Goal: Information Seeking & Learning: Find specific fact

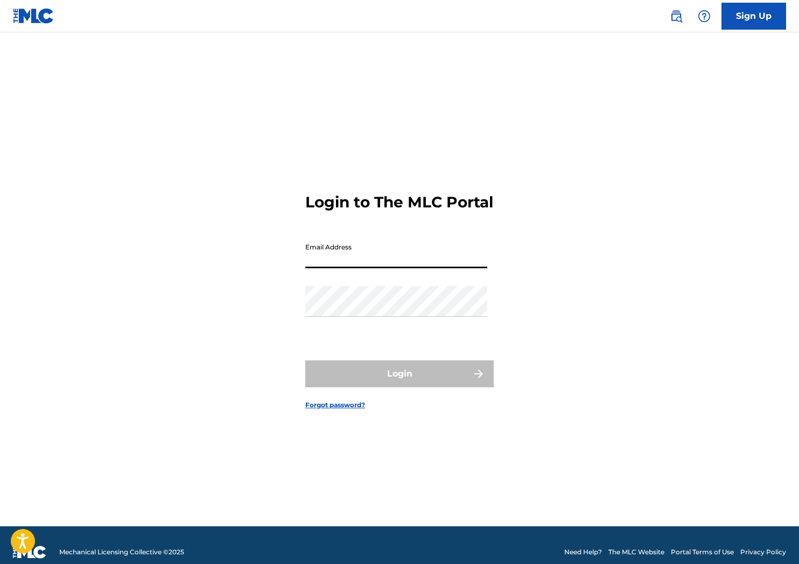
drag, startPoint x: 388, startPoint y: 249, endPoint x: 370, endPoint y: 269, distance: 27.1
click at [388, 249] on input "Email Address" at bounding box center [396, 253] width 182 height 31
click at [370, 268] on input "Email Address" at bounding box center [396, 253] width 182 height 31
type input "[EMAIL_ADDRESS][DOMAIN_NAME]"
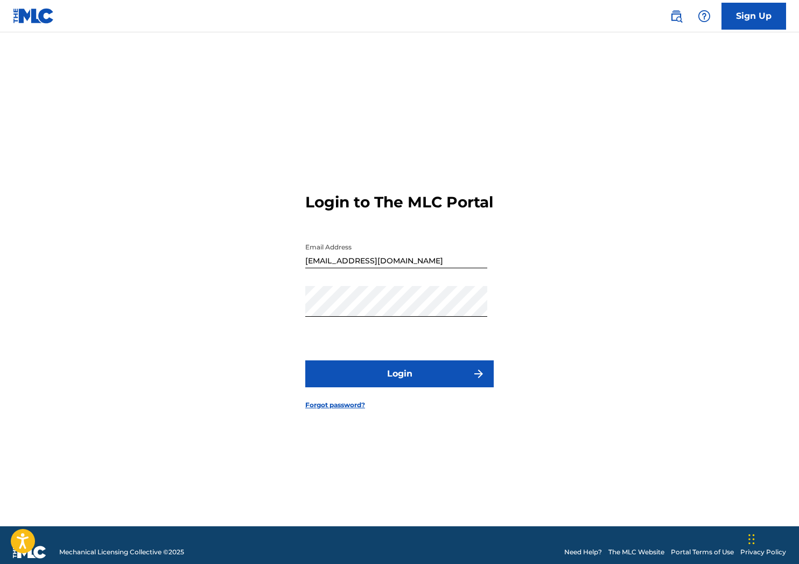
click at [413, 379] on button "Login" at bounding box center [399, 373] width 189 height 27
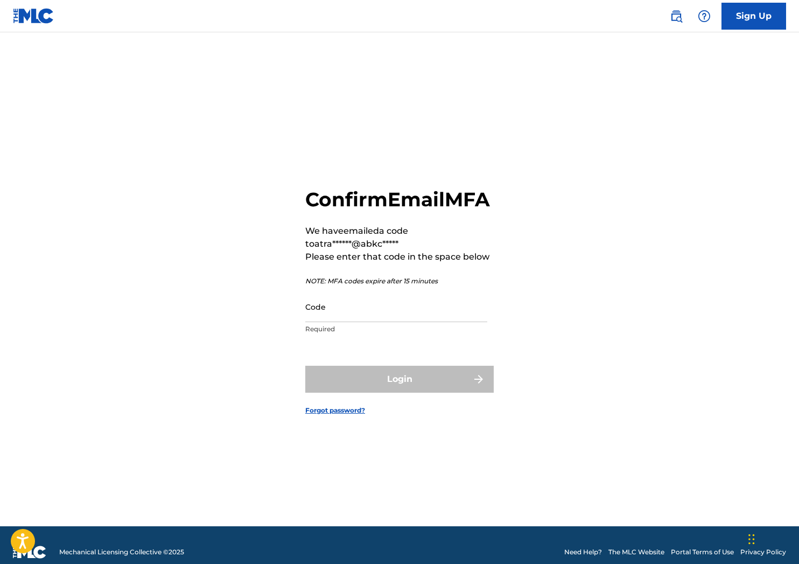
click at [339, 322] on input "Code" at bounding box center [396, 306] width 182 height 31
click at [401, 317] on input "Code" at bounding box center [396, 306] width 182 height 31
paste input "979799"
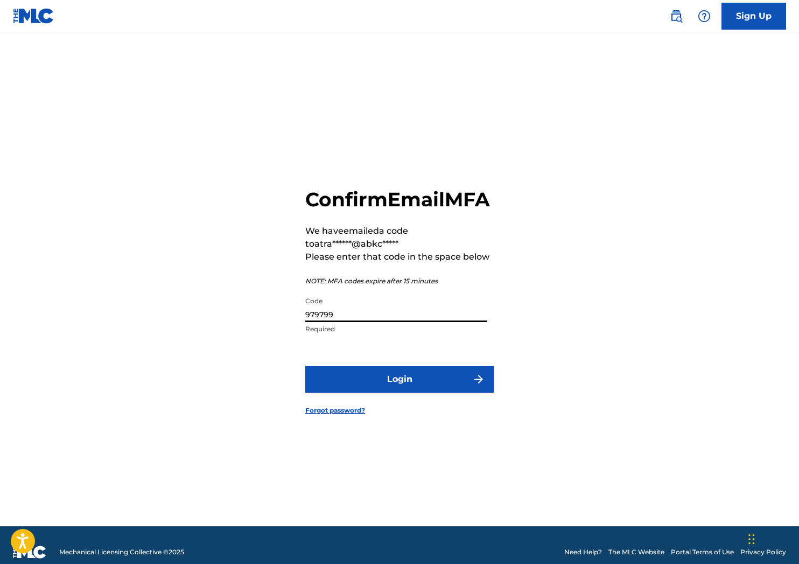
type input "979799"
click at [352, 385] on button "Login" at bounding box center [399, 379] width 189 height 27
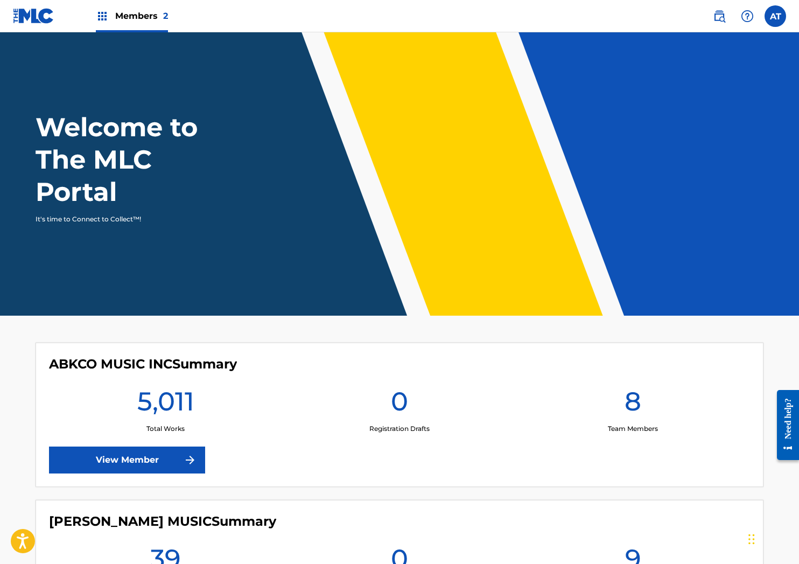
click at [158, 455] on link "View Member" at bounding box center [127, 459] width 156 height 27
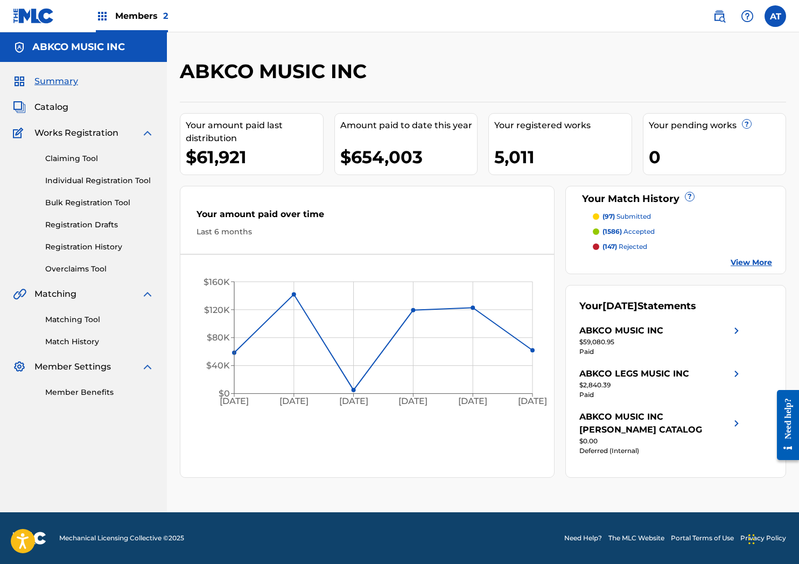
click at [442, 58] on div "ABKCO MUSIC INC Your amount paid last distribution $61,921 Amount paid to date …" at bounding box center [483, 272] width 632 height 480
click at [715, 26] on link at bounding box center [720, 16] width 22 height 22
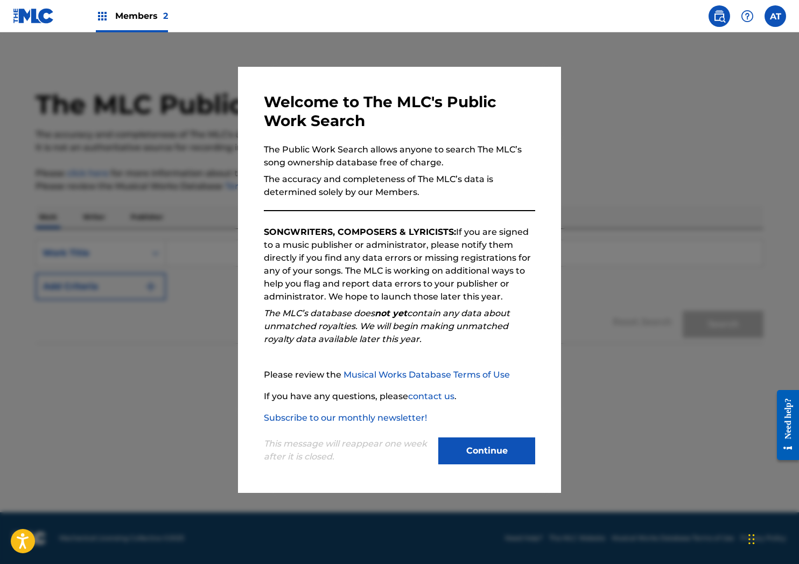
click at [505, 442] on button "Continue" at bounding box center [486, 450] width 97 height 27
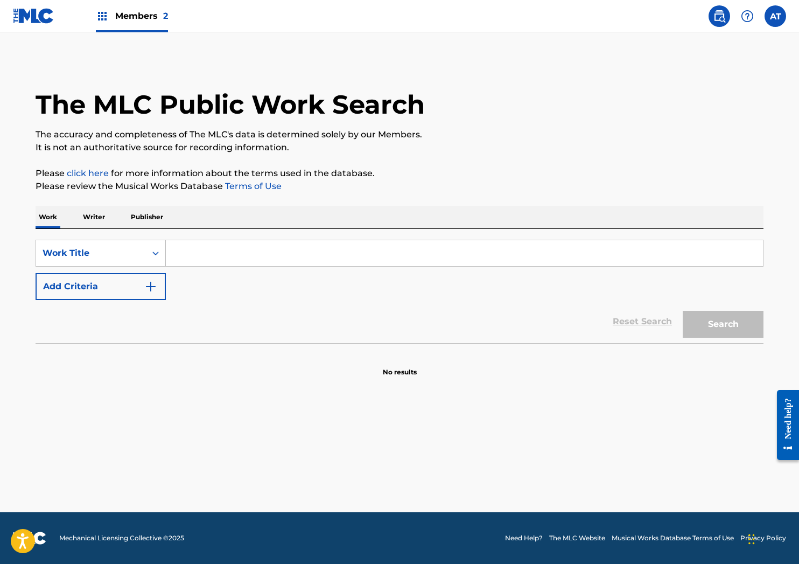
click at [259, 263] on div "SearchWithCriteria04f9ea18-9d2a-400d-bf6c-a05d69e159ba Work Title Add Criteria" at bounding box center [400, 270] width 728 height 60
click at [260, 257] on input "Search Form" at bounding box center [464, 253] width 597 height 26
click at [71, 313] on div "Reset Search Search" at bounding box center [400, 321] width 728 height 43
click at [87, 283] on button "Add Criteria" at bounding box center [101, 286] width 130 height 27
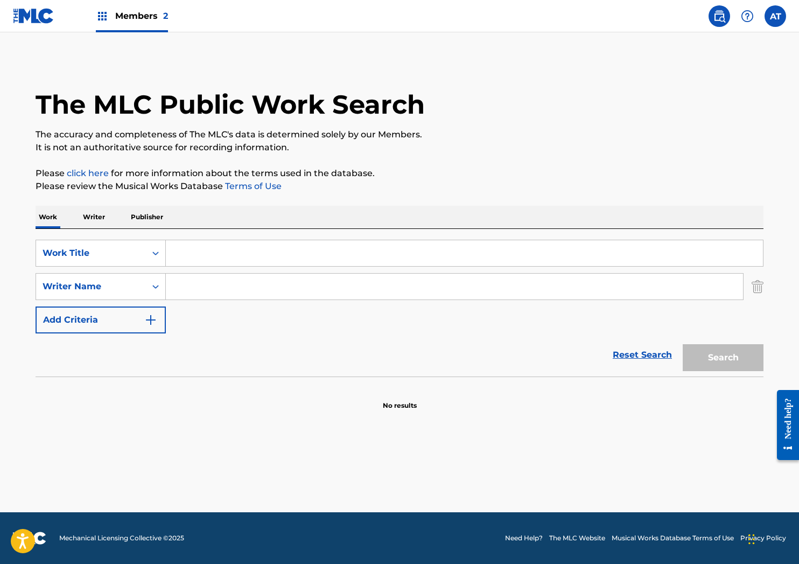
drag, startPoint x: 283, startPoint y: 277, endPoint x: 281, endPoint y: 260, distance: 16.8
click at [283, 276] on input "Search Form" at bounding box center [454, 287] width 577 height 26
click at [281, 260] on input "Search Form" at bounding box center [464, 253] width 597 height 26
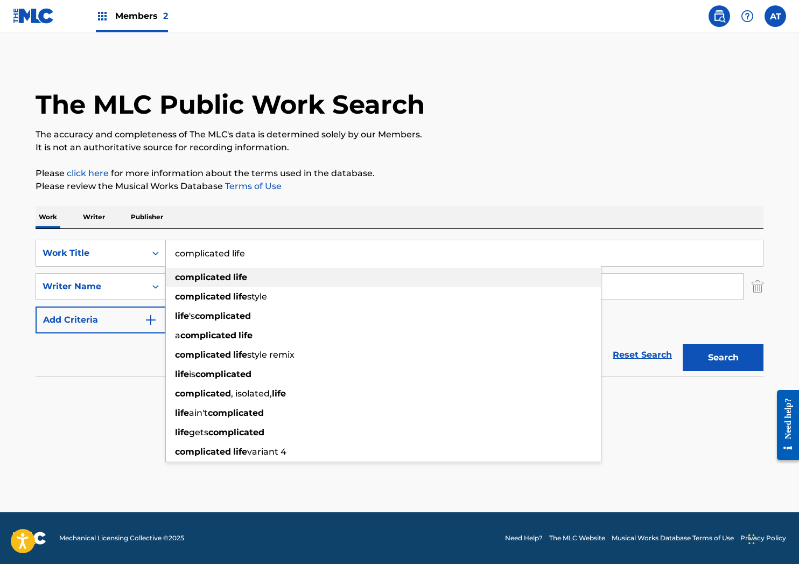
type input "complicated life"
click at [246, 275] on strong "life" at bounding box center [240, 277] width 14 height 10
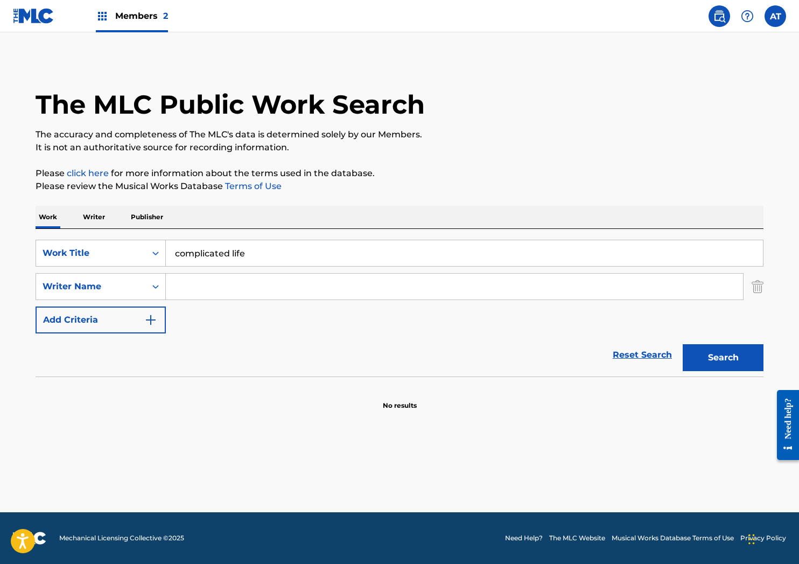
click at [245, 284] on input "Search Form" at bounding box center [454, 287] width 577 height 26
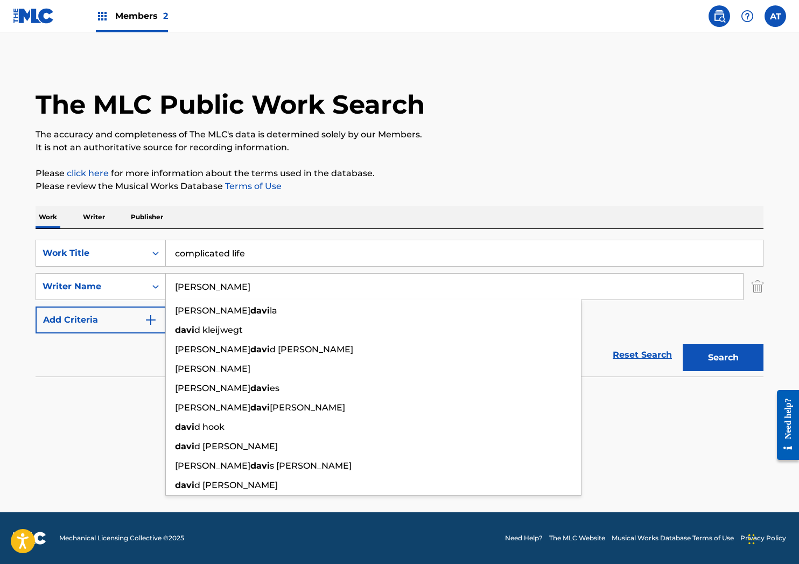
type input "[PERSON_NAME]"
click at [683, 344] on button "Search" at bounding box center [723, 357] width 81 height 27
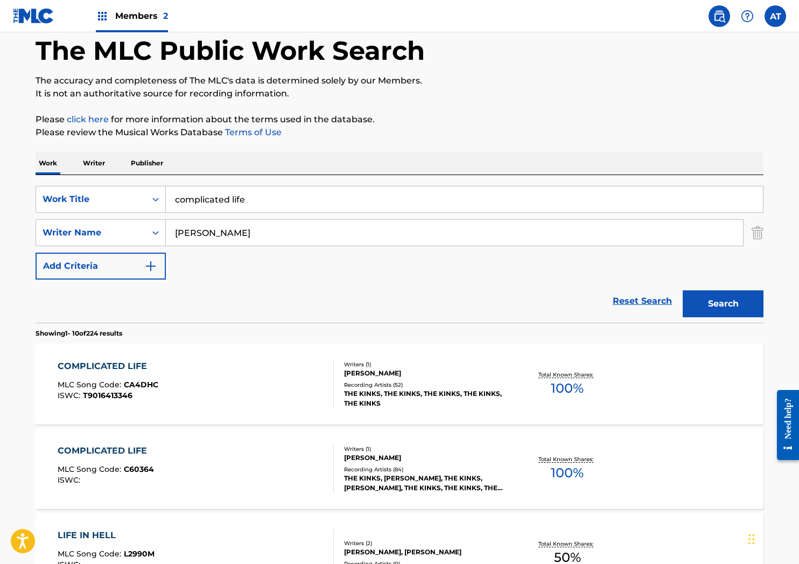
scroll to position [108, 0]
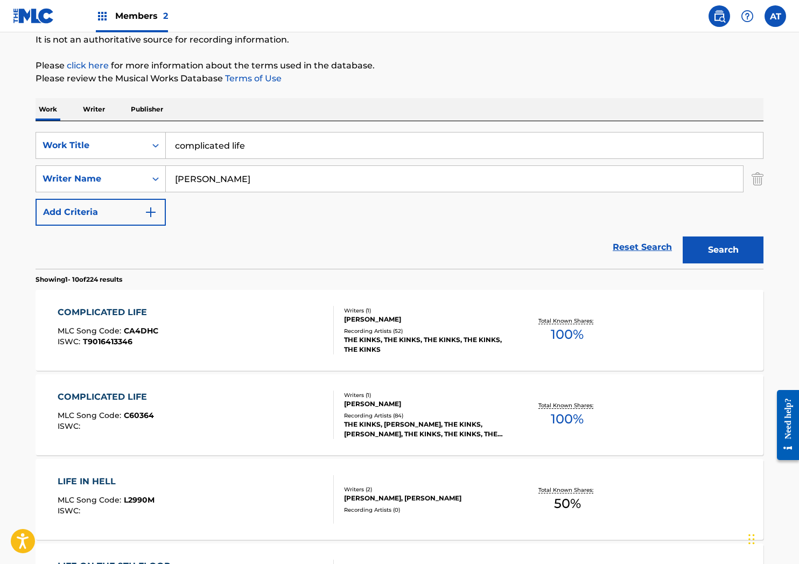
click at [251, 309] on div "COMPLICATED LIFE MLC Song Code : CA4DHC ISWC : T9016413346" at bounding box center [196, 330] width 277 height 48
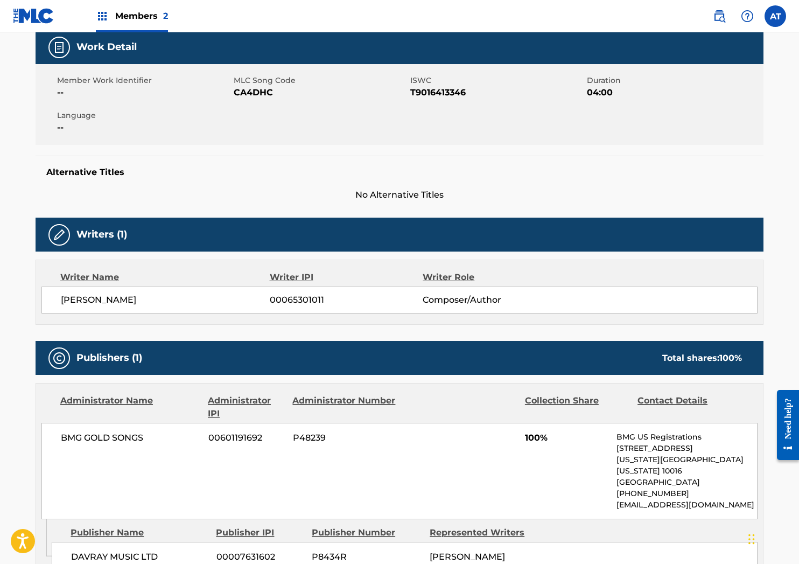
scroll to position [269, 0]
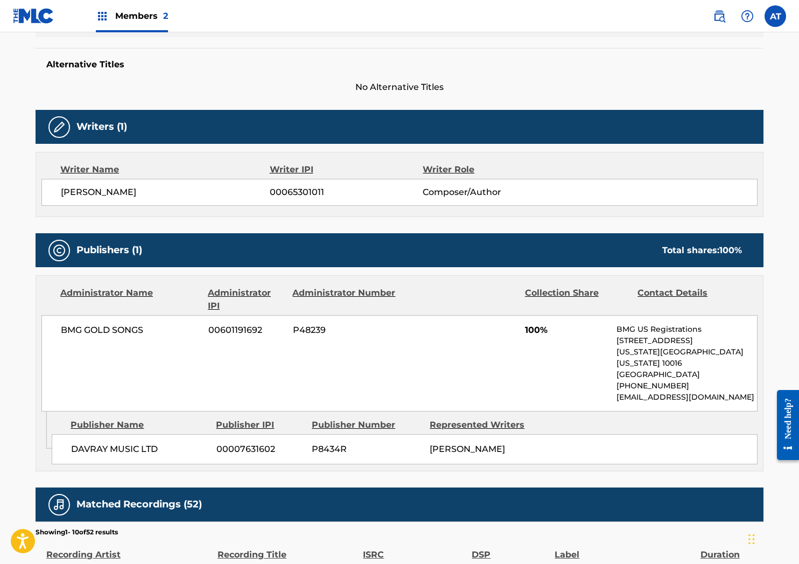
click at [296, 75] on div "Alternative Titles No Alternative Titles" at bounding box center [400, 71] width 728 height 46
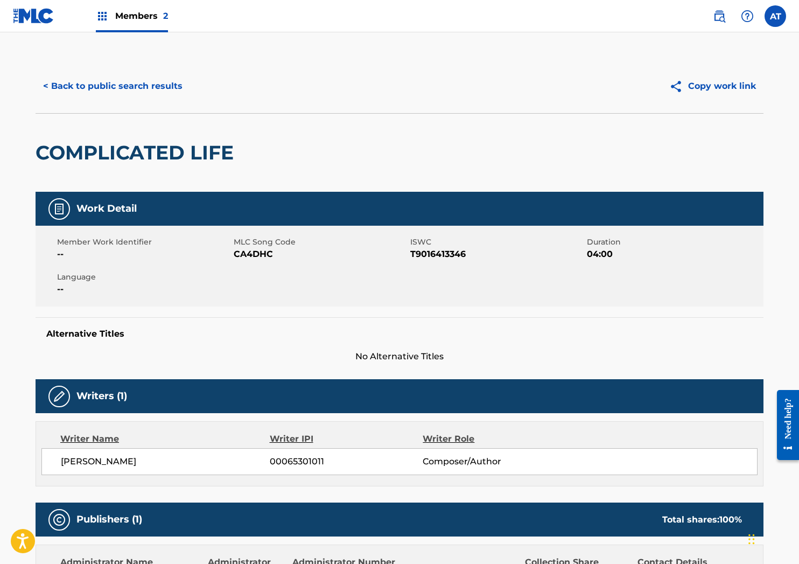
click at [138, 84] on button "< Back to public search results" at bounding box center [113, 86] width 155 height 27
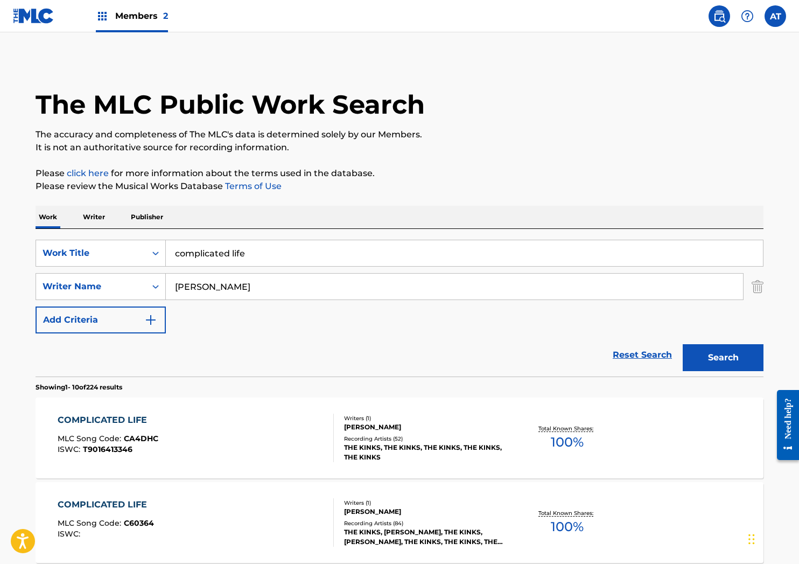
click at [320, 250] on input "complicated life" at bounding box center [464, 253] width 597 height 26
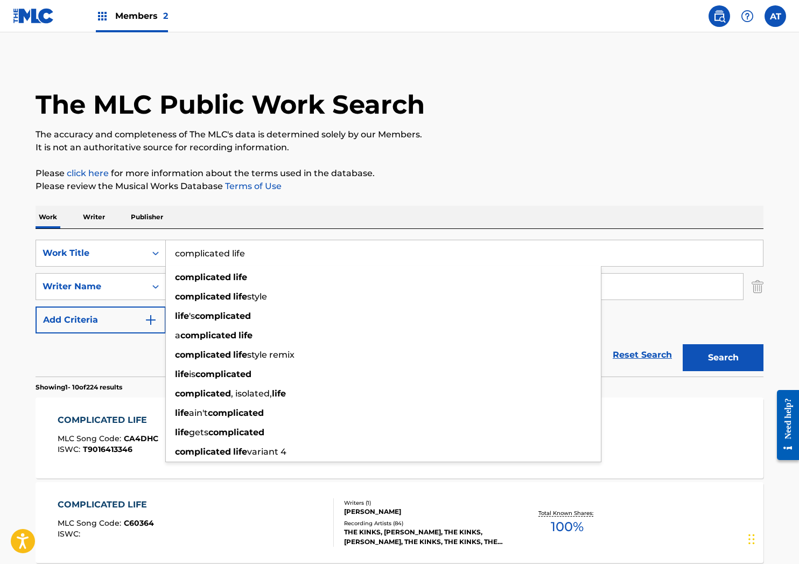
drag, startPoint x: 284, startPoint y: 247, endPoint x: 1, endPoint y: 234, distance: 283.6
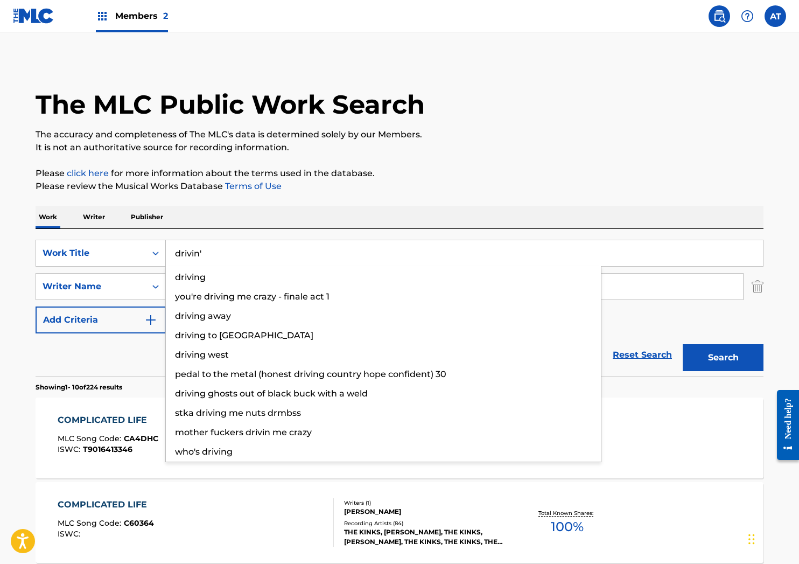
type input "drivin'"
click at [683, 344] on button "Search" at bounding box center [723, 357] width 81 height 27
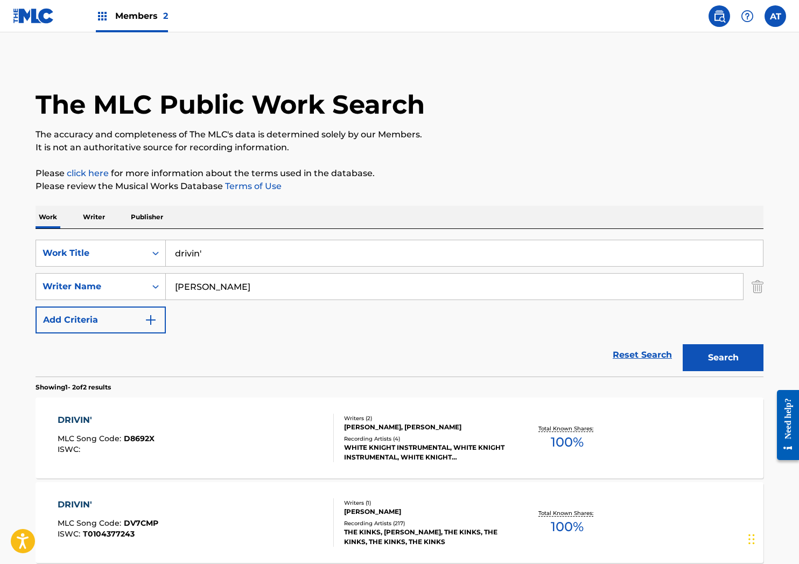
scroll to position [107, 0]
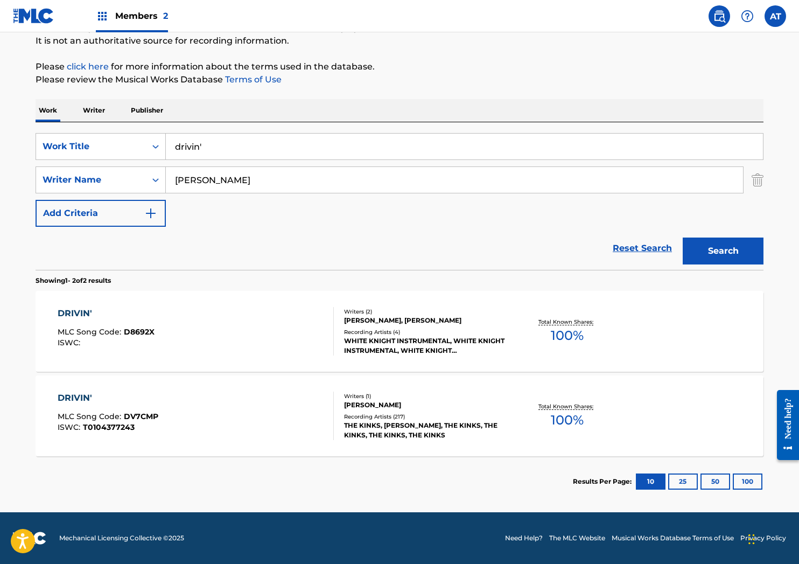
click at [271, 408] on div "DRIVIN' MLC Song Code : DV7CMP ISWC : T0104377243" at bounding box center [196, 416] width 277 height 48
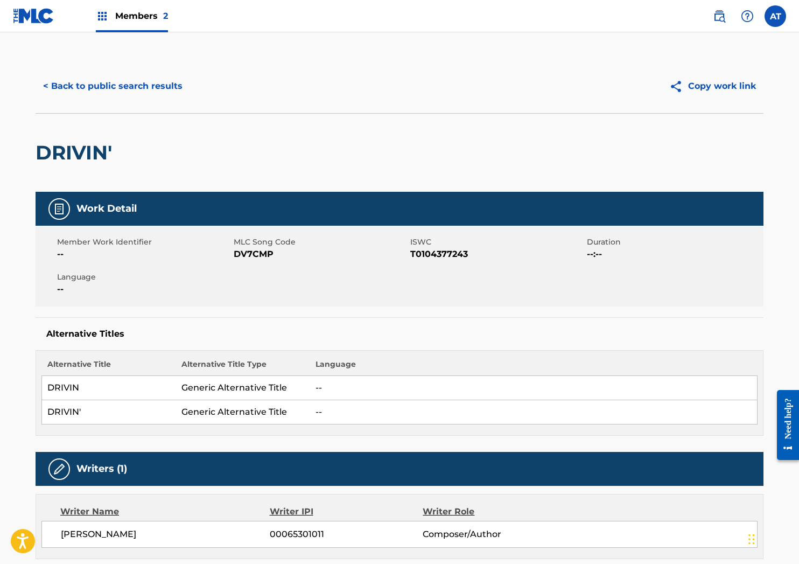
click at [136, 83] on button "< Back to public search results" at bounding box center [113, 86] width 155 height 27
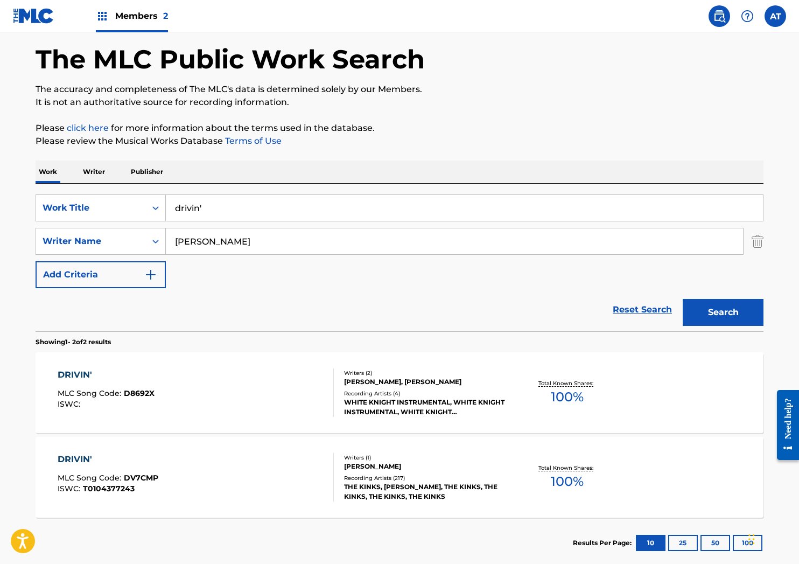
scroll to position [107, 0]
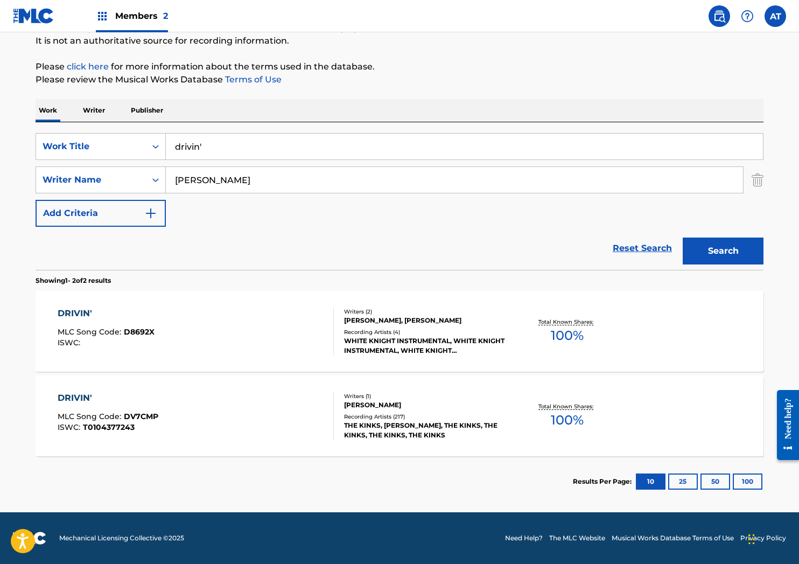
click at [229, 149] on input "drivin'" at bounding box center [464, 147] width 597 height 26
click at [23, 119] on div "The MLC Public Work Search The accuracy and completeness of The MLC's data is d…" at bounding box center [400, 230] width 754 height 554
type input "o"
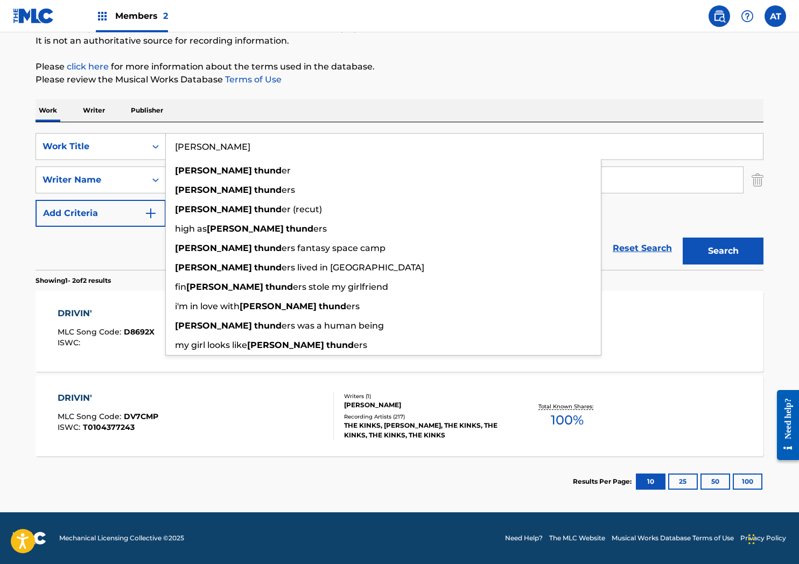
type input "[PERSON_NAME]"
click at [683, 238] on button "Search" at bounding box center [723, 251] width 81 height 27
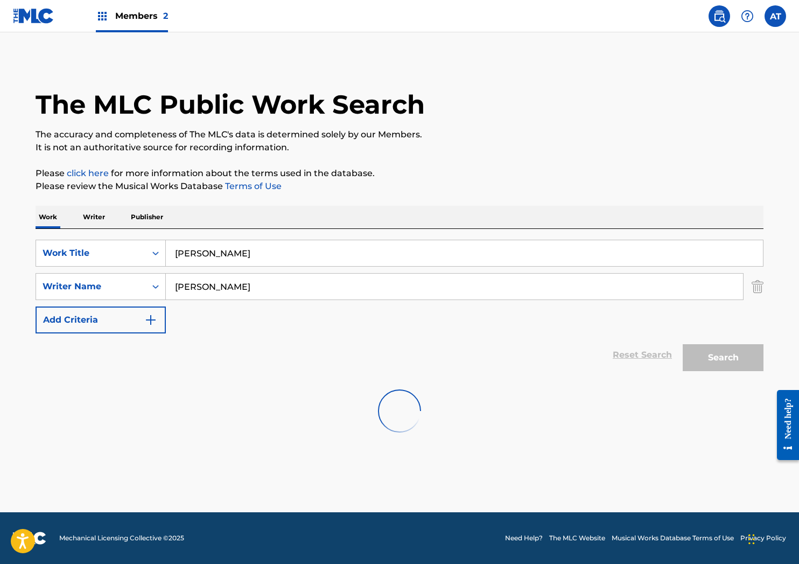
scroll to position [0, 0]
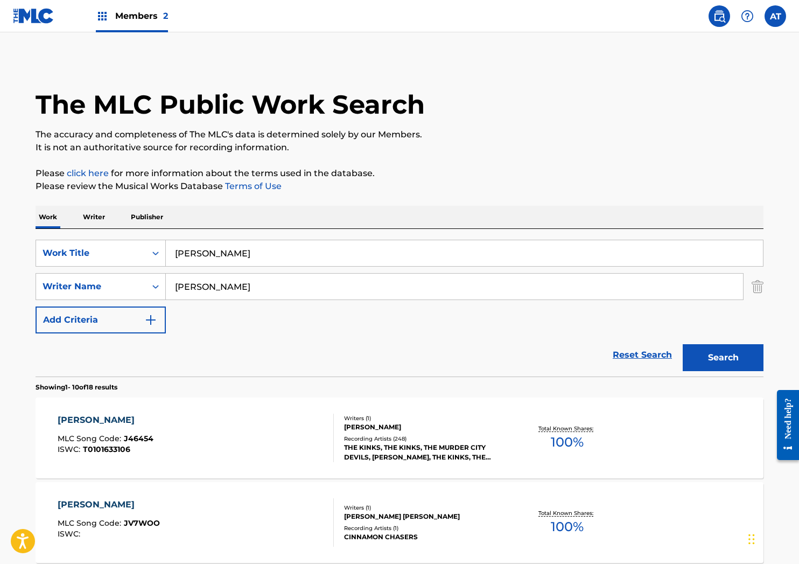
click at [198, 445] on div "[PERSON_NAME] MLC Song Code : J46454 ISWC : T0101633106" at bounding box center [196, 438] width 277 height 48
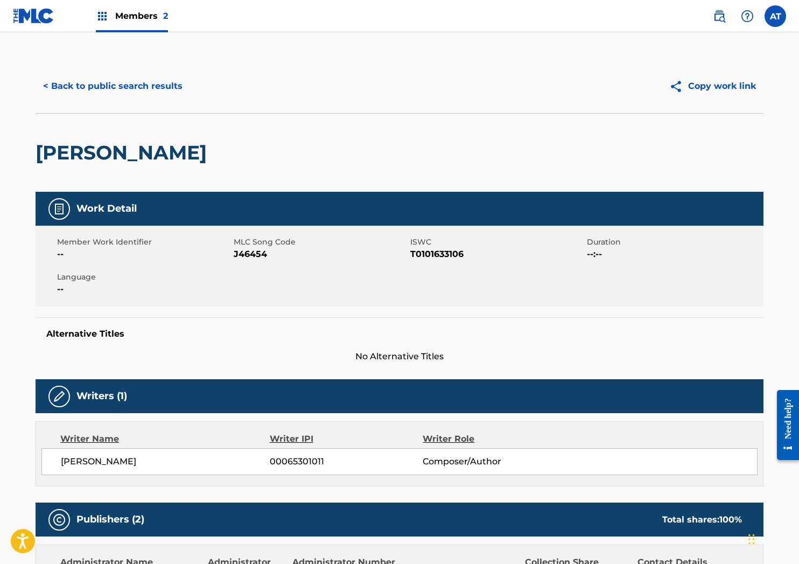
click at [107, 95] on button "< Back to public search results" at bounding box center [113, 86] width 155 height 27
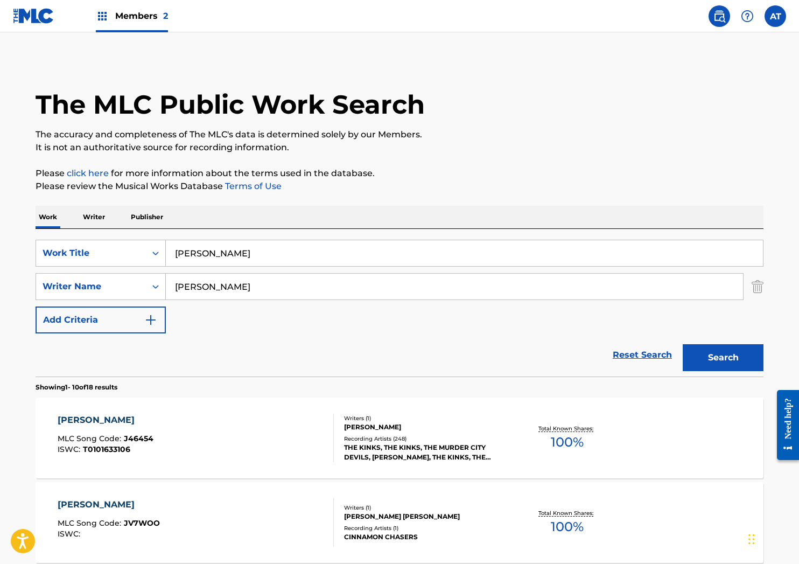
click at [260, 254] on input "[PERSON_NAME]" at bounding box center [464, 253] width 597 height 26
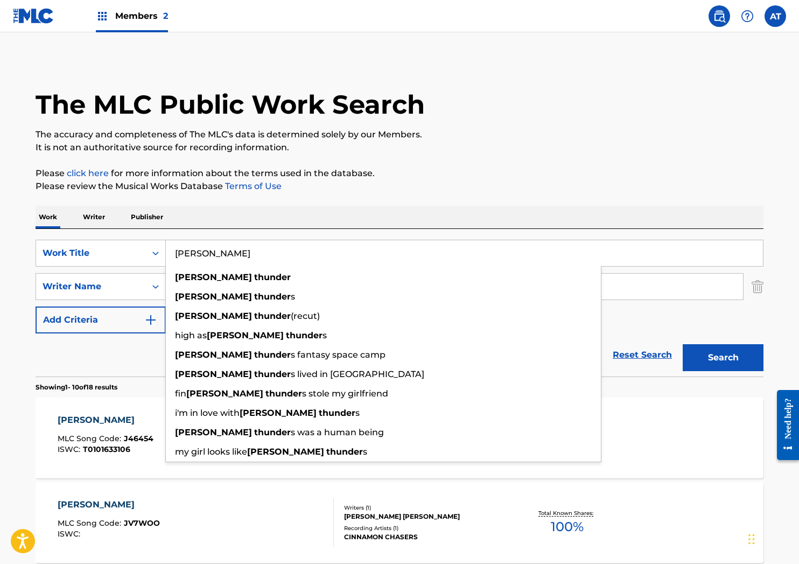
drag, startPoint x: 274, startPoint y: 254, endPoint x: 47, endPoint y: 215, distance: 229.6
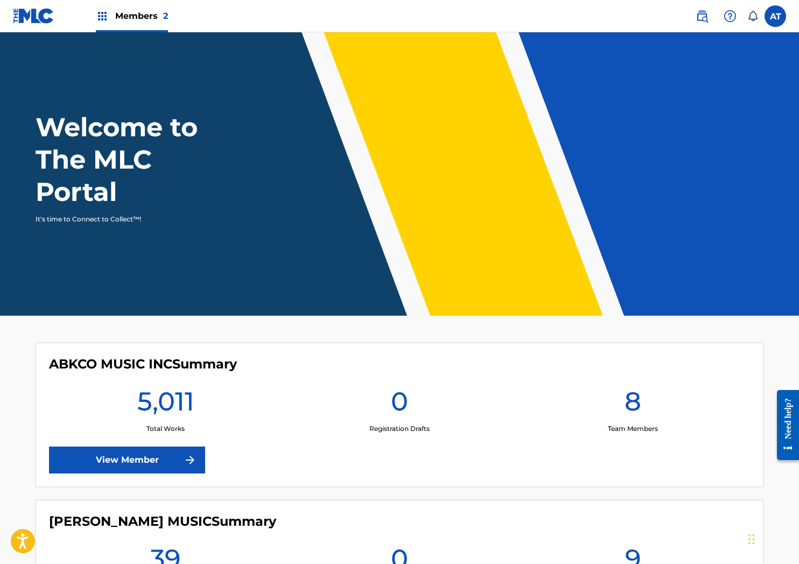
click at [695, 10] on link at bounding box center [703, 16] width 22 height 22
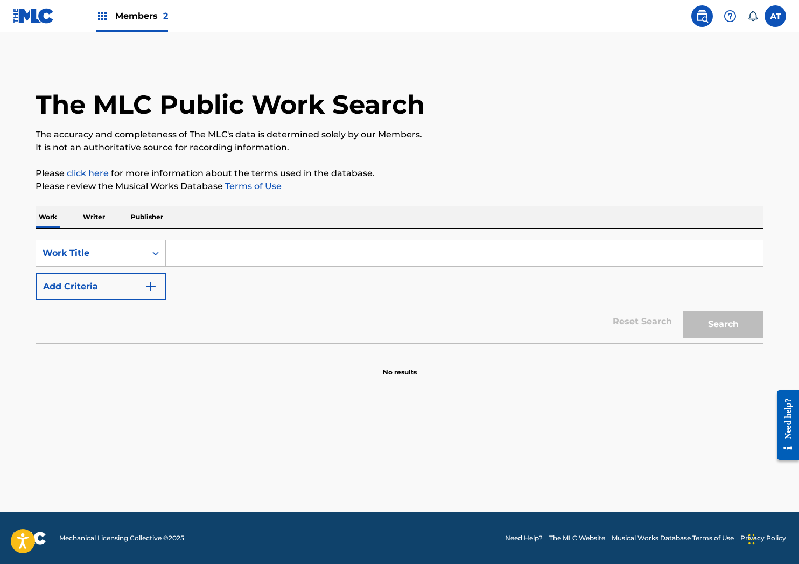
click at [355, 259] on input "Search Form" at bounding box center [464, 253] width 597 height 26
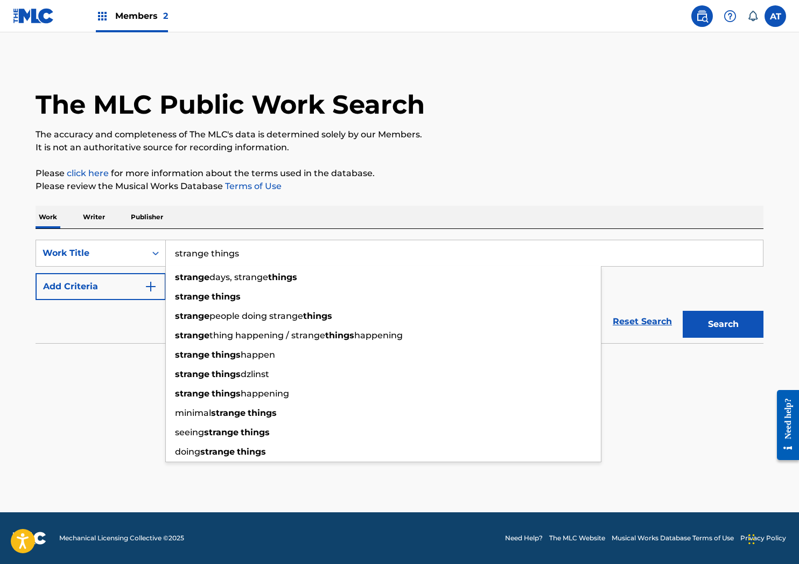
type input "strange things"
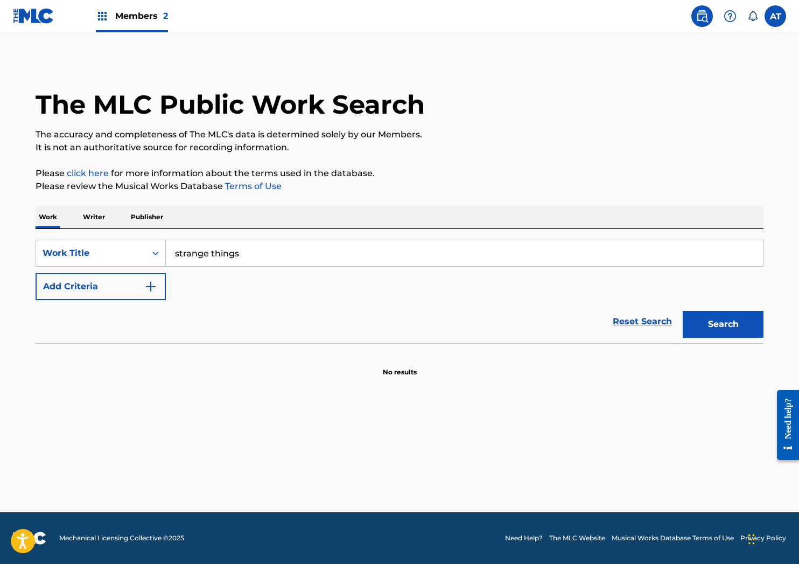
click at [115, 295] on button "Add Criteria" at bounding box center [101, 286] width 130 height 27
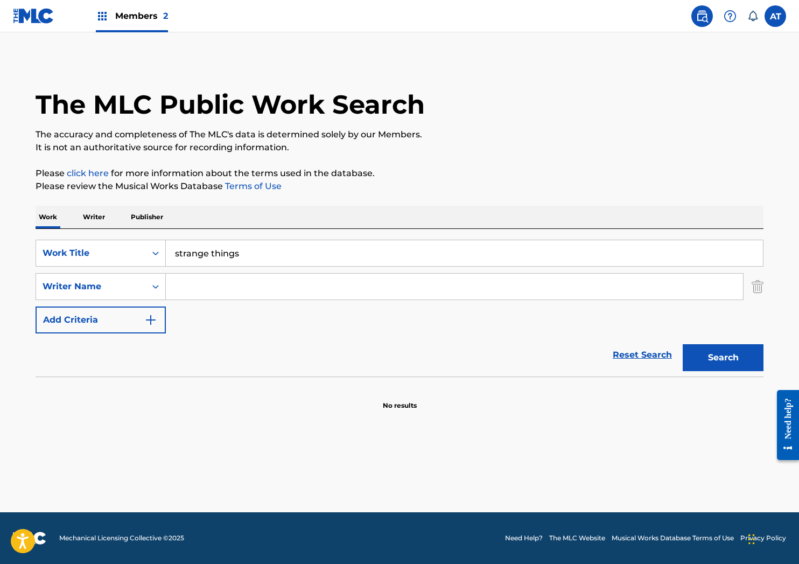
click at [294, 280] on input "Search Form" at bounding box center [454, 287] width 577 height 26
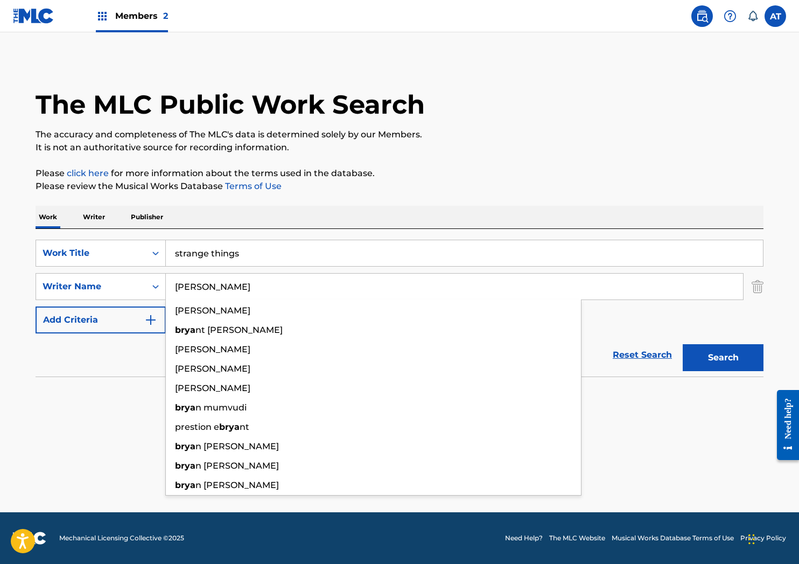
type input "[PERSON_NAME]"
click at [683, 344] on button "Search" at bounding box center [723, 357] width 81 height 27
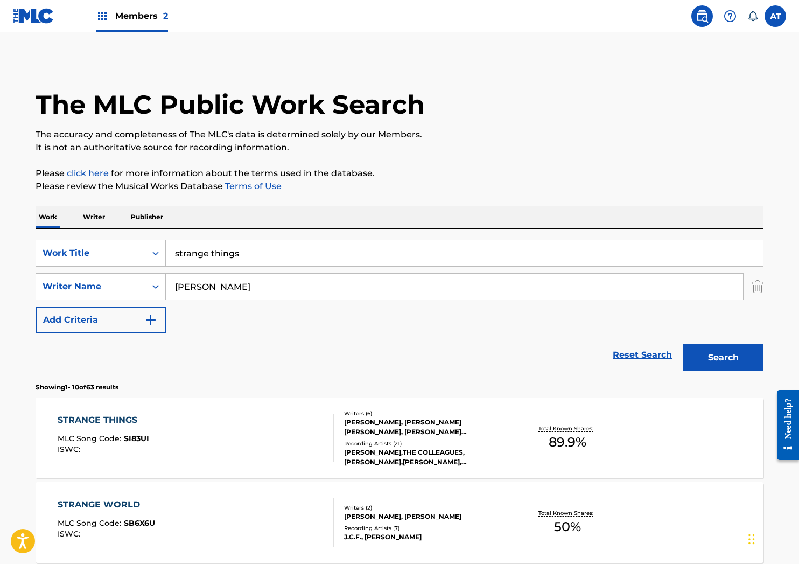
click at [260, 436] on div "STRANGE THINGS MLC Song Code : SI83UI ISWC :" at bounding box center [196, 438] width 277 height 48
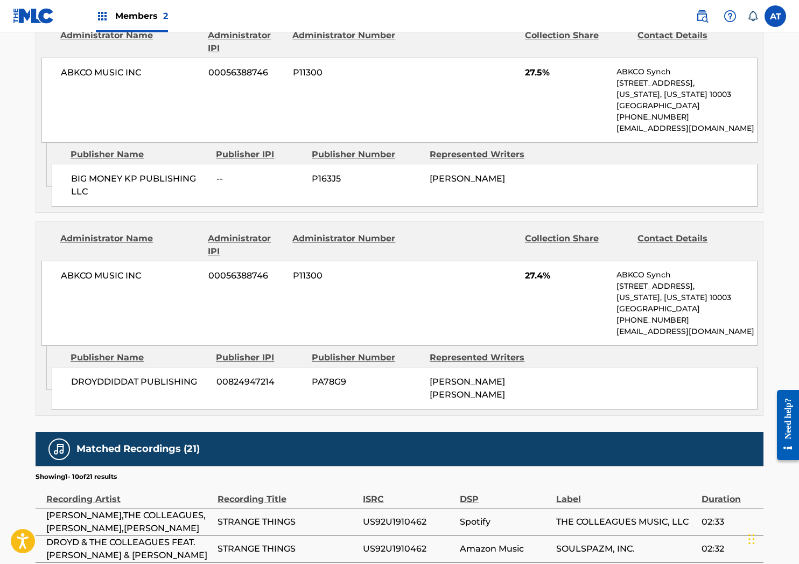
scroll to position [1562, 0]
